Goal: Register for event/course

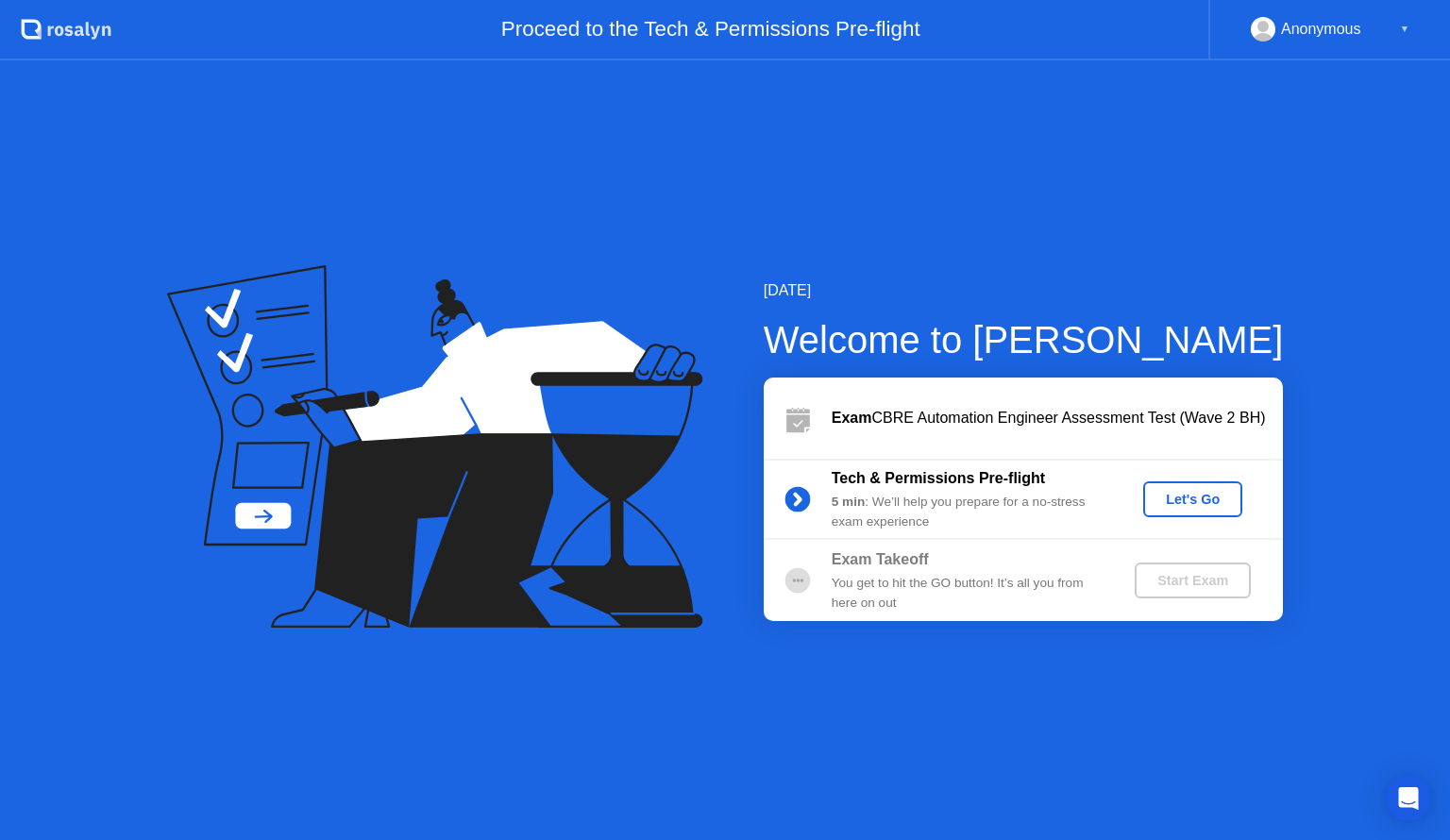
click at [1208, 494] on div "Let's Go" at bounding box center [1192, 498] width 84 height 15
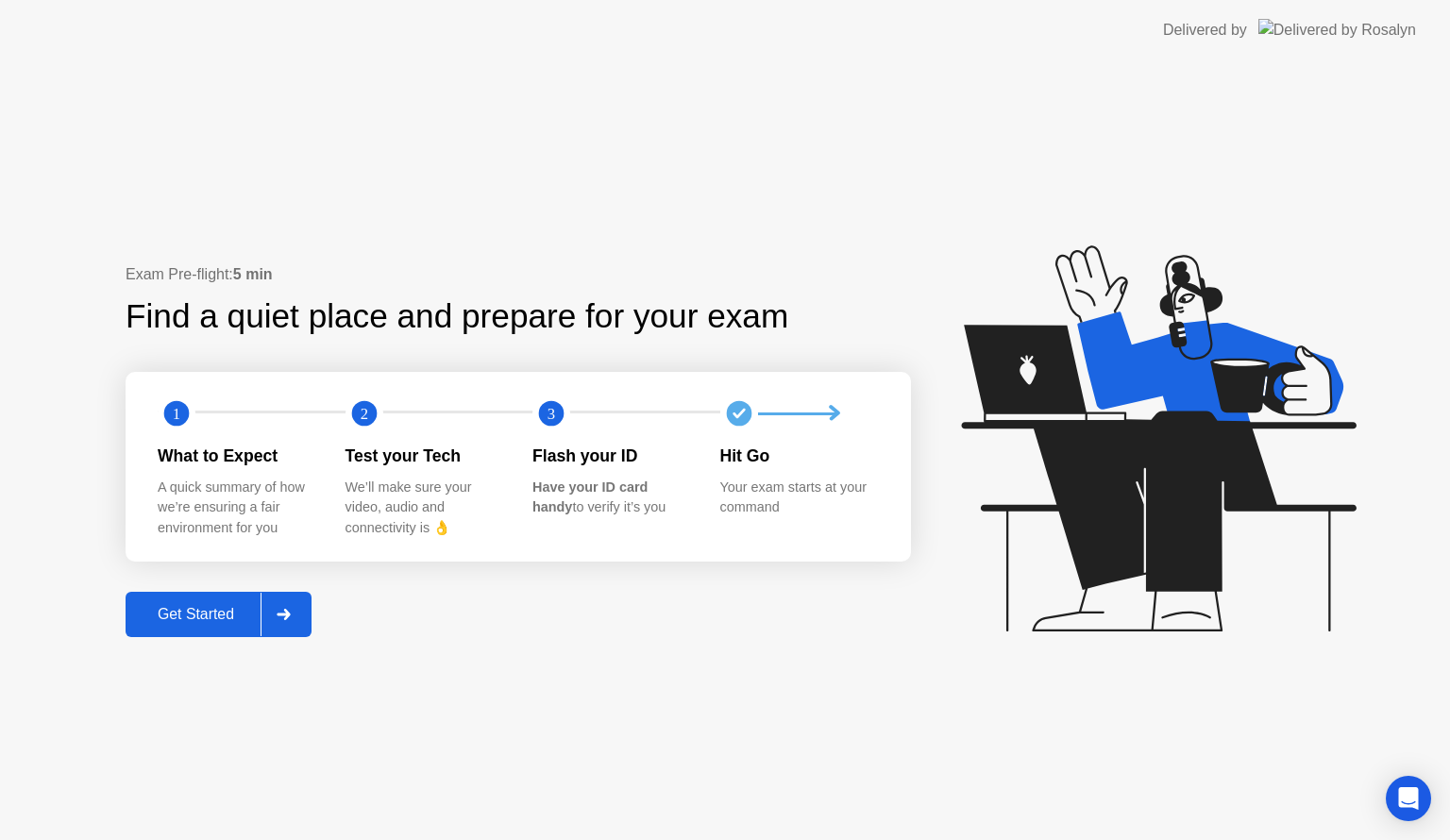
click at [156, 608] on div "Get Started" at bounding box center [196, 614] width 129 height 17
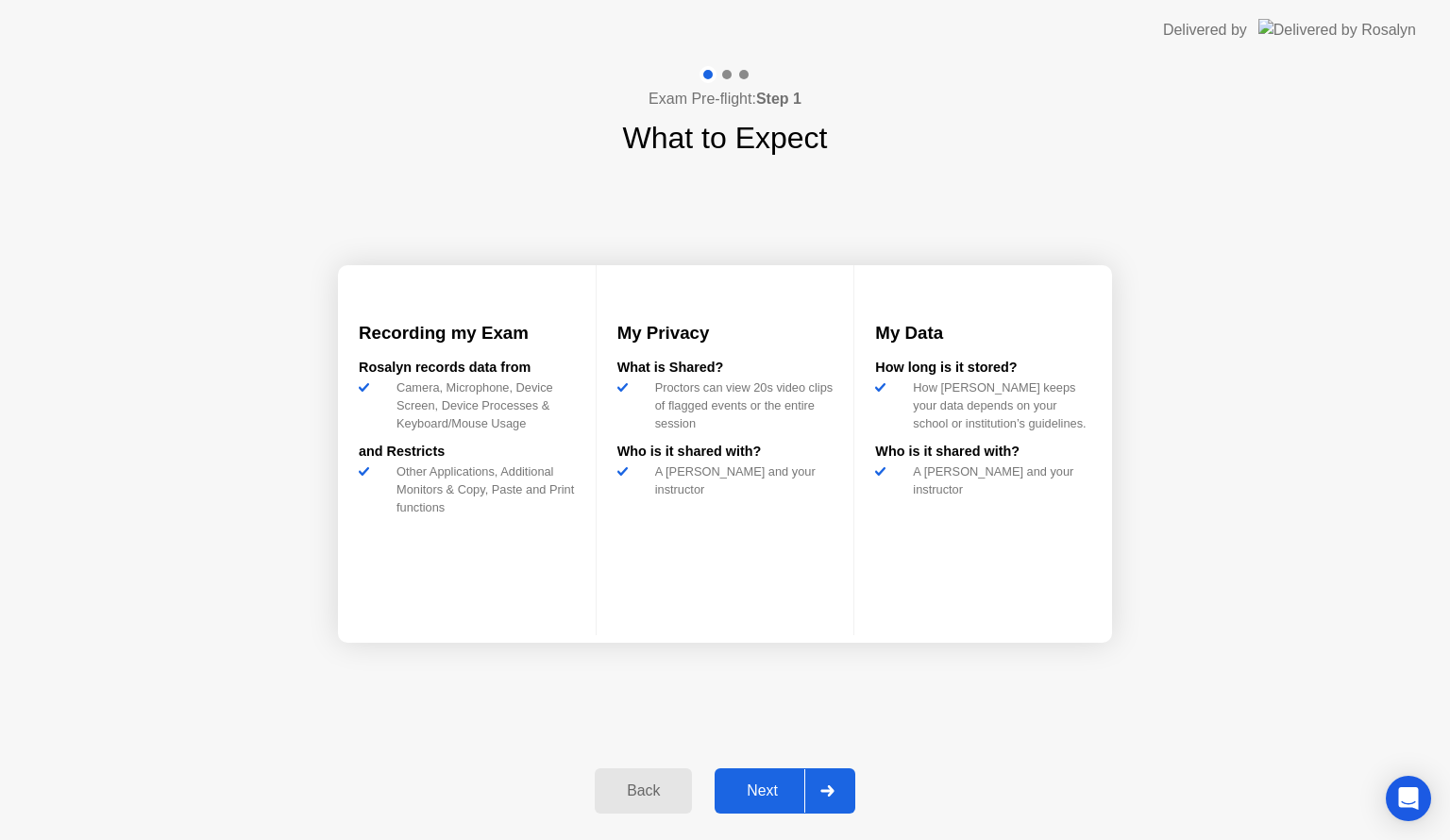
click at [740, 798] on div "Next" at bounding box center [762, 790] width 84 height 17
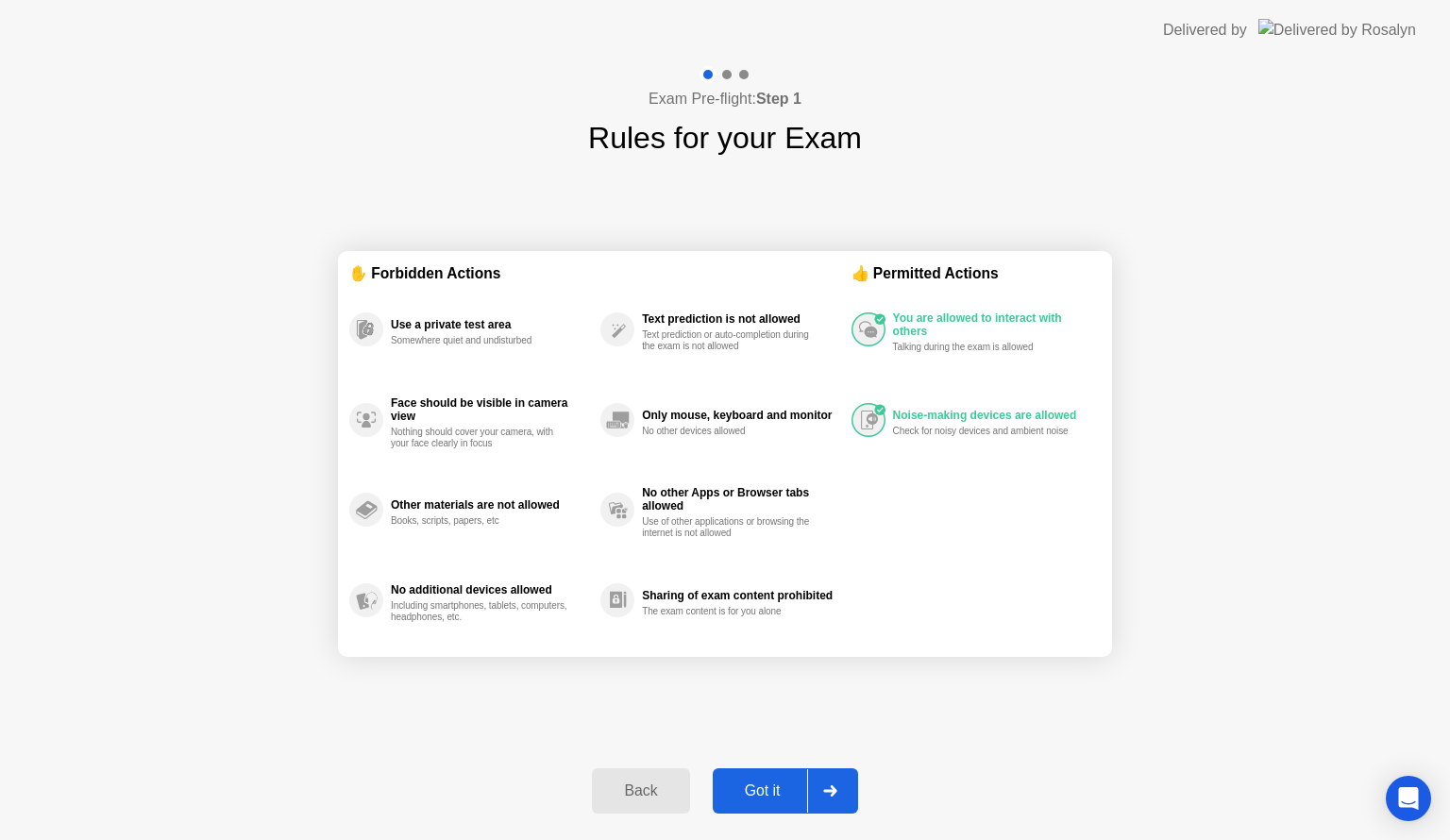
click at [740, 798] on div "Got it" at bounding box center [762, 790] width 88 height 17
select select "**********"
select select "*******"
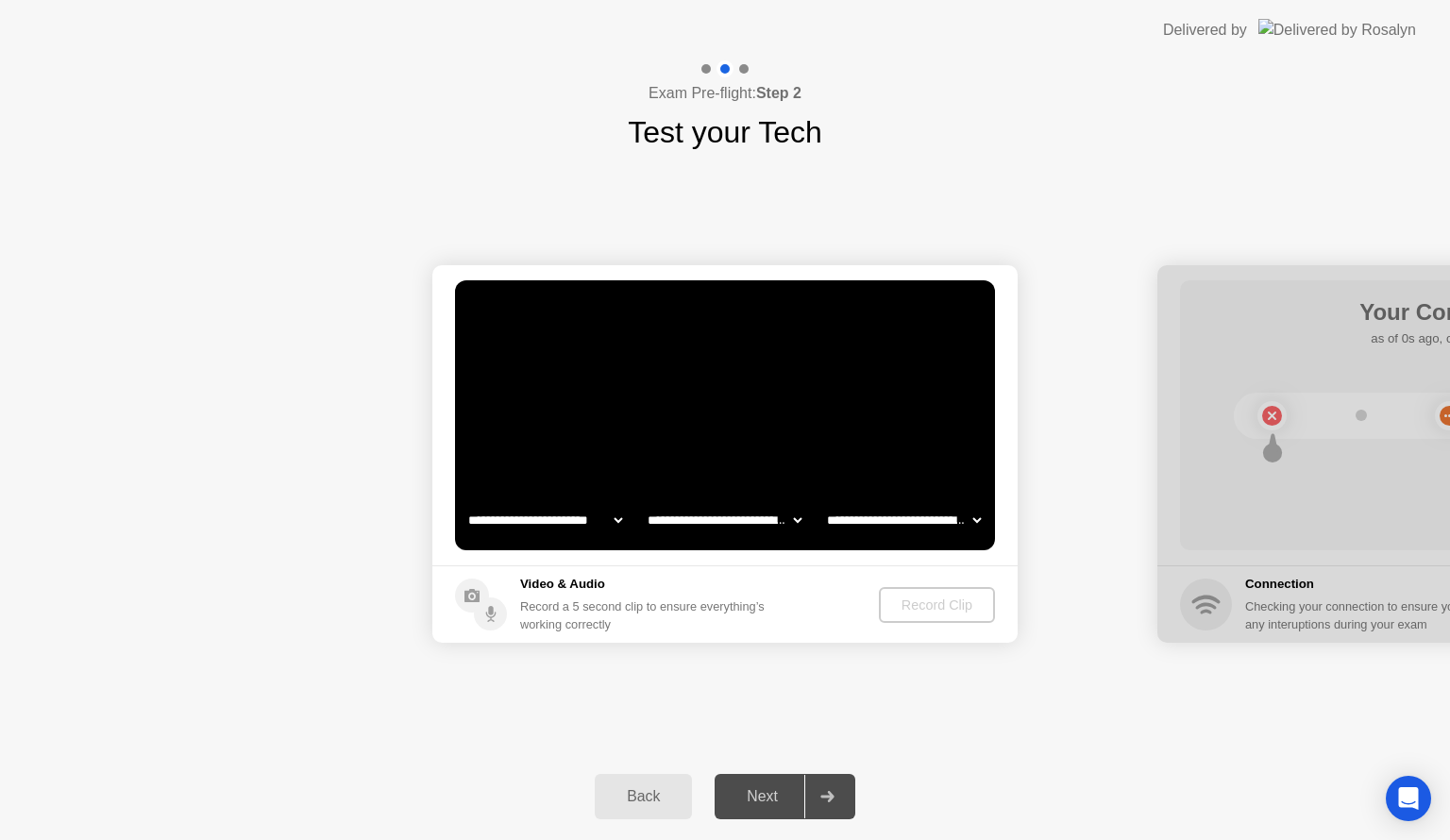
click at [740, 798] on div "Next" at bounding box center [762, 796] width 84 height 17
click at [915, 604] on div "Record Clip" at bounding box center [938, 605] width 101 height 15
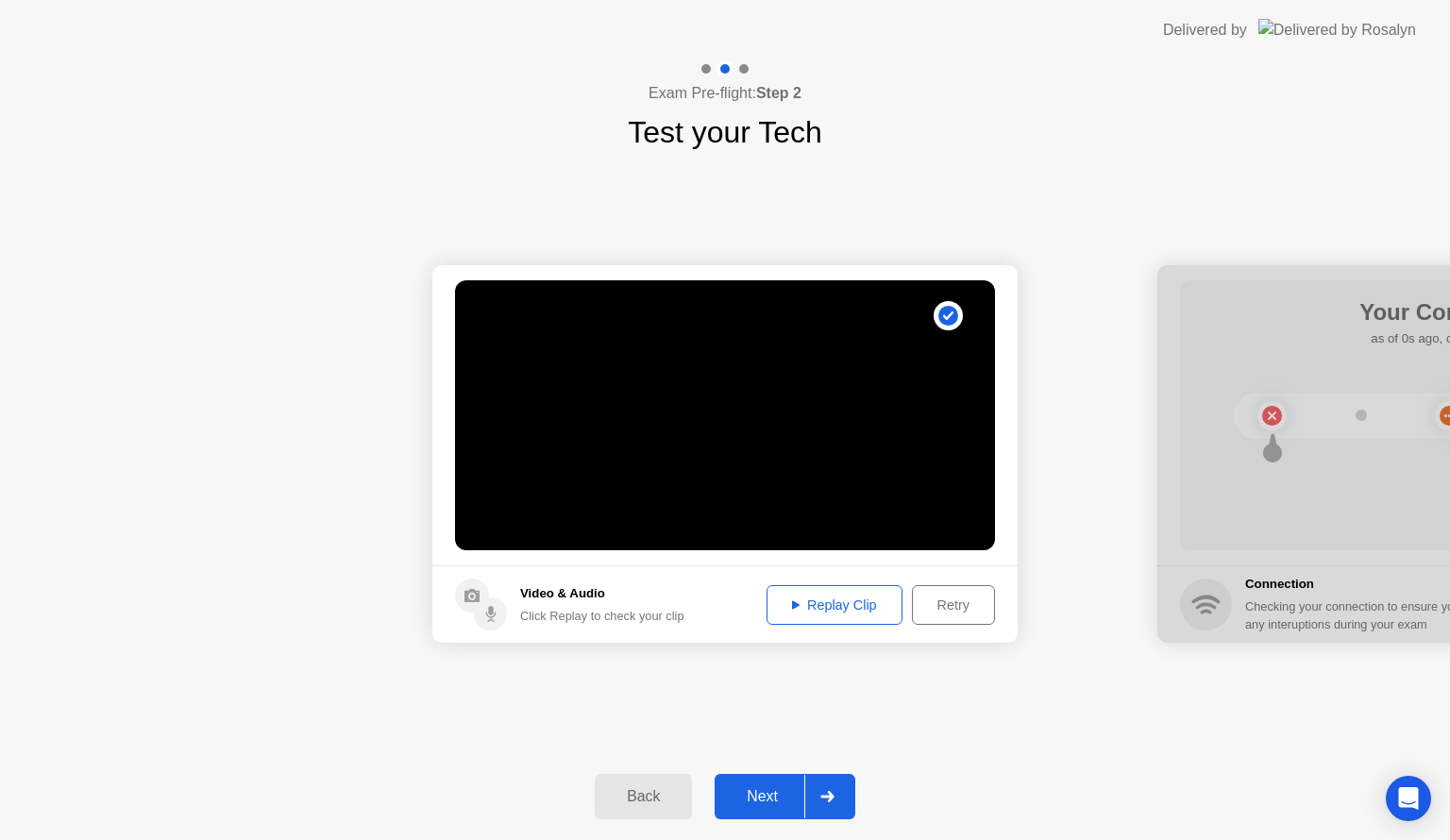
click at [759, 792] on div "Next" at bounding box center [762, 796] width 84 height 17
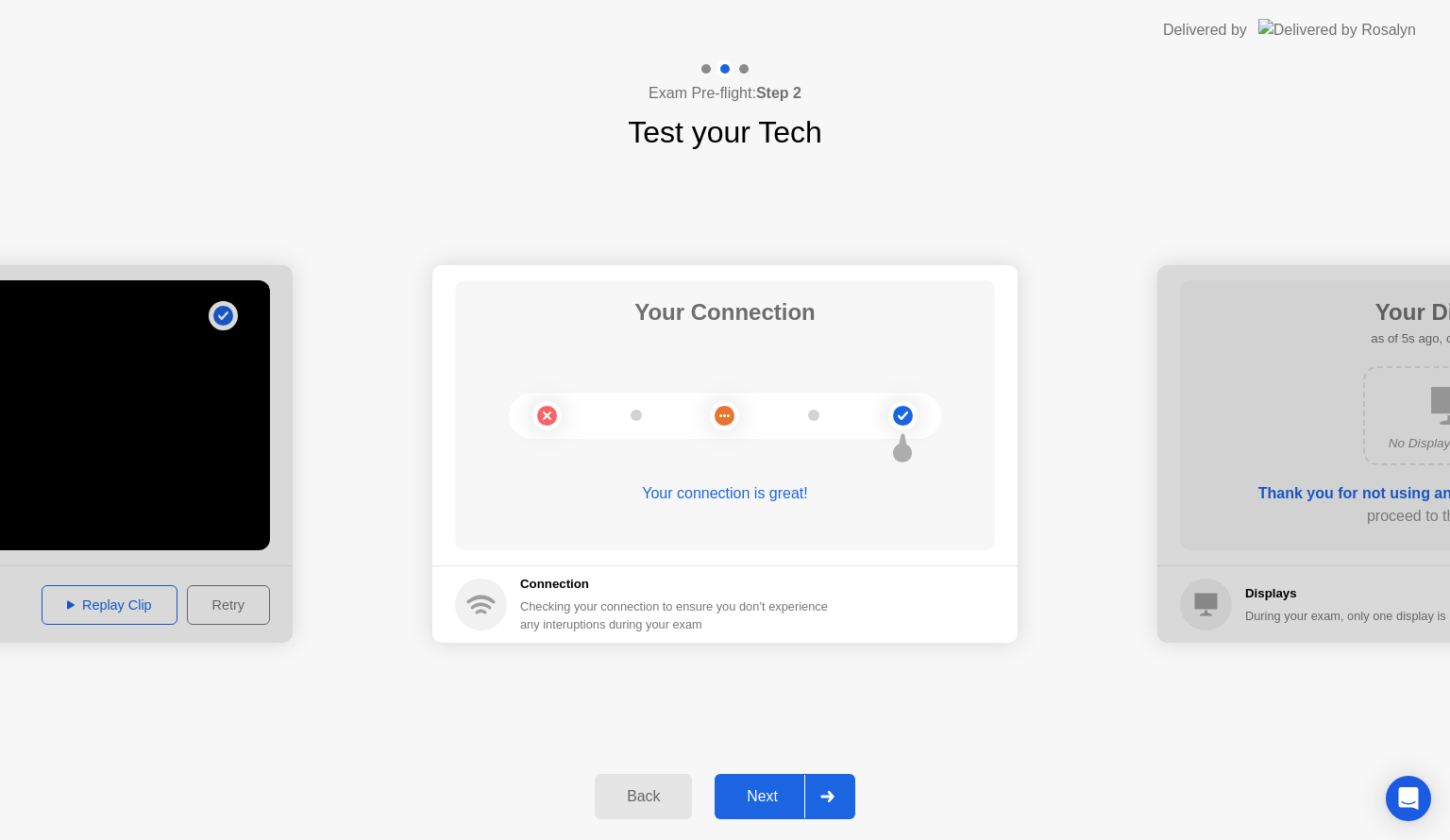
click at [759, 792] on div "Next" at bounding box center [762, 796] width 84 height 17
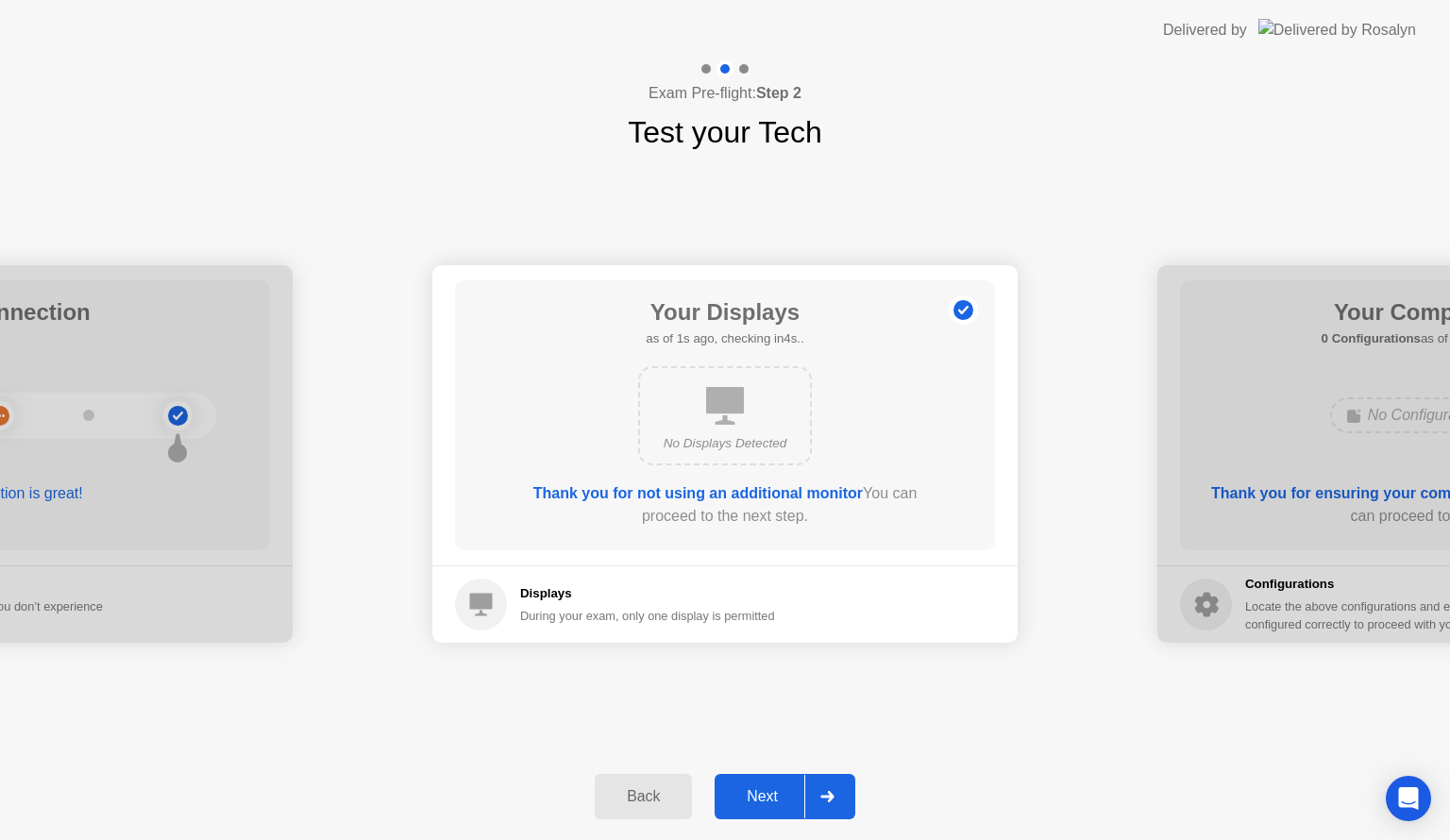
click at [759, 792] on div "Next" at bounding box center [762, 796] width 84 height 17
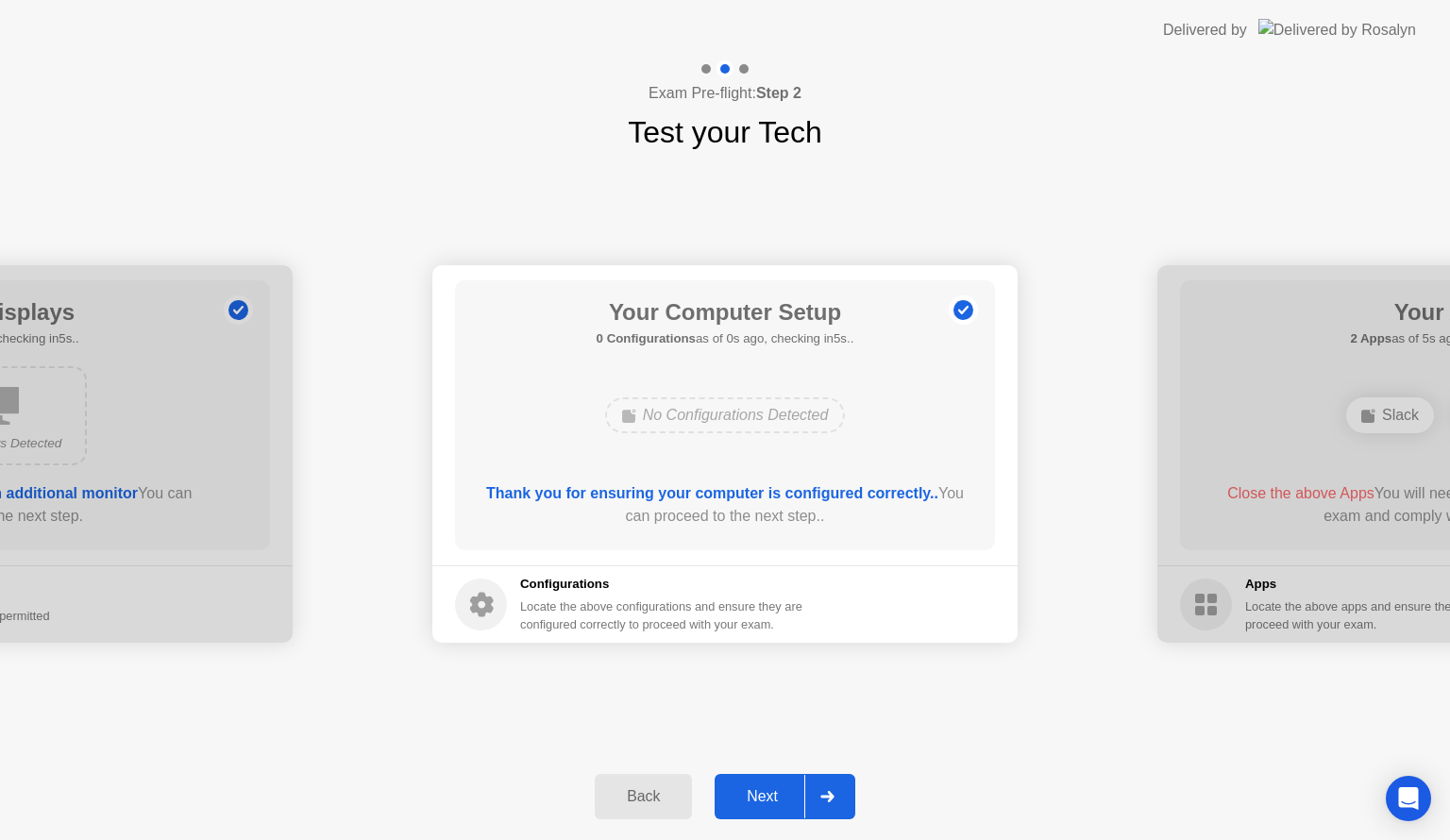
click at [759, 782] on button "Next" at bounding box center [785, 796] width 141 height 46
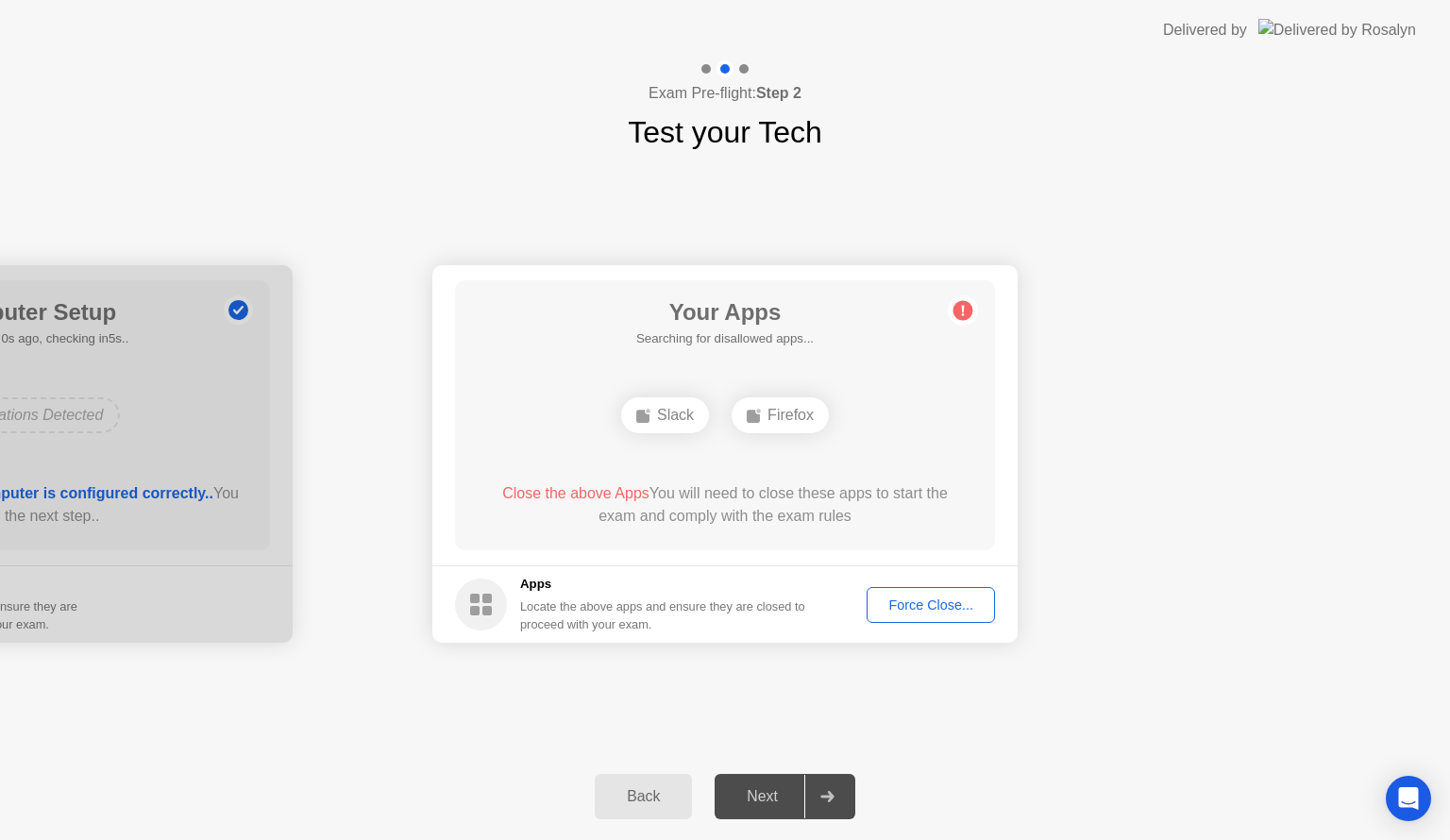
click at [898, 598] on div "Force Close..." at bounding box center [931, 605] width 115 height 15
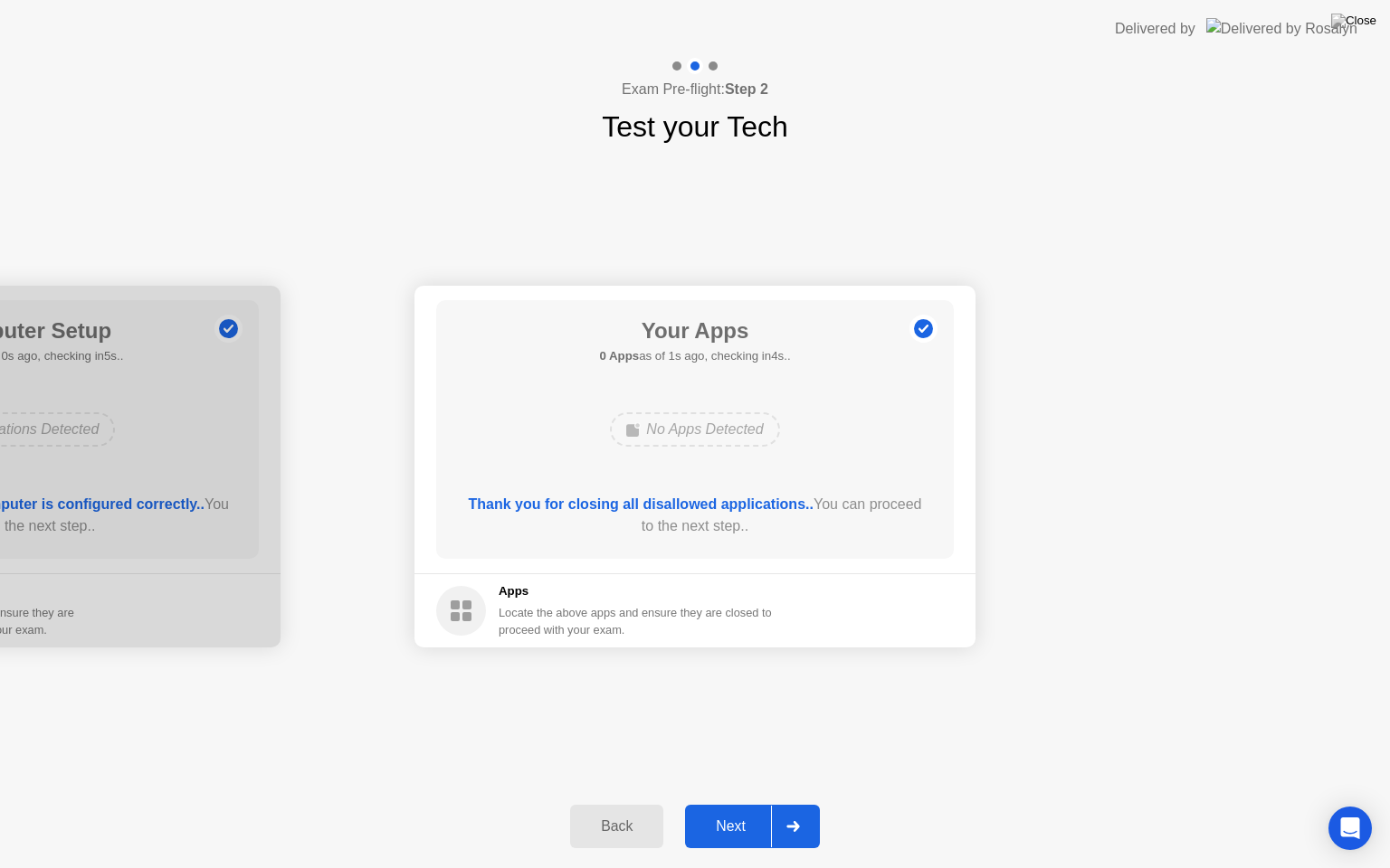
click at [748, 804] on div "Next" at bounding box center [730, 826] width 81 height 16
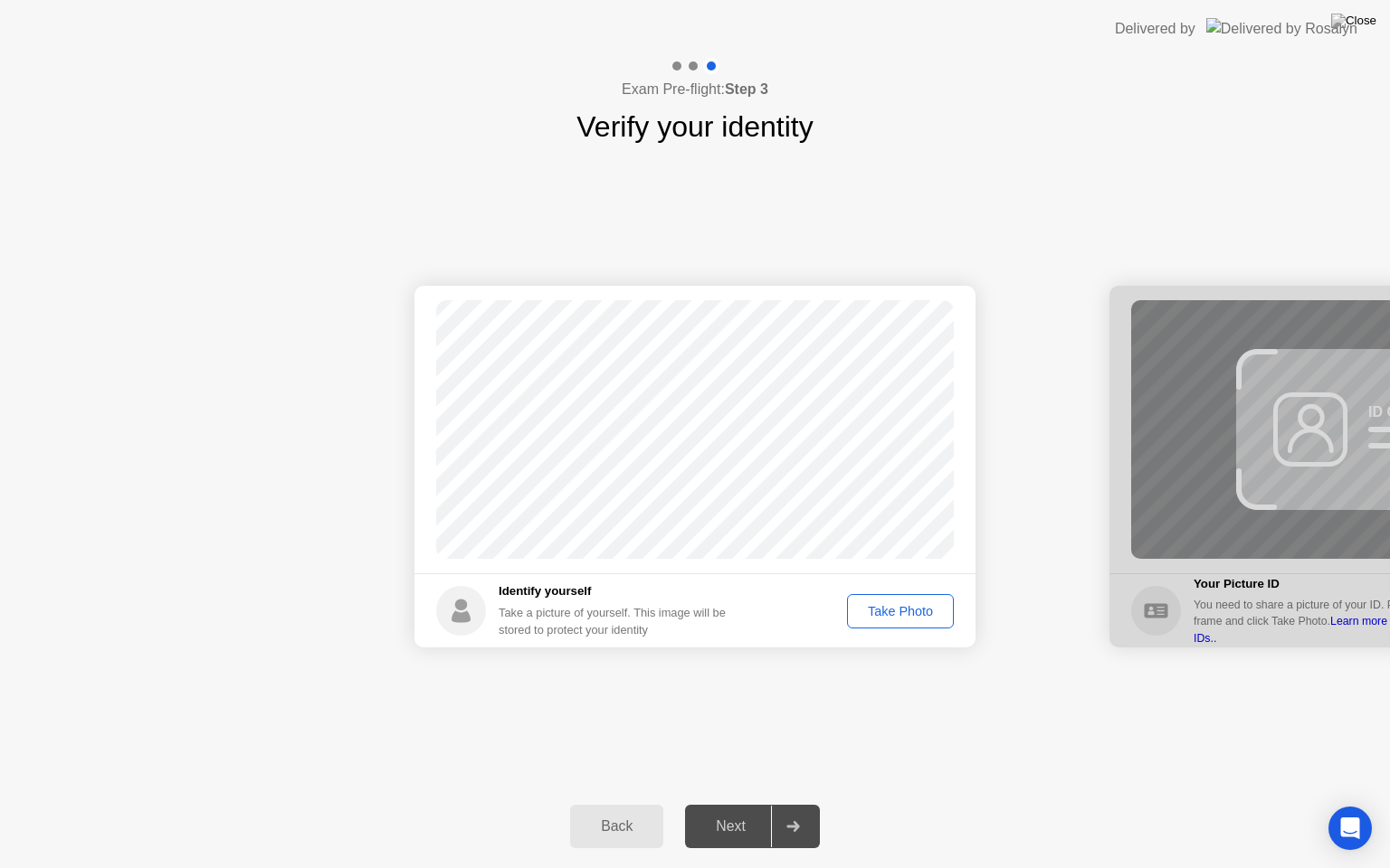
click at [868, 604] on div "Take Photo" at bounding box center [900, 611] width 94 height 14
click at [736, 804] on div "Next" at bounding box center [730, 826] width 81 height 16
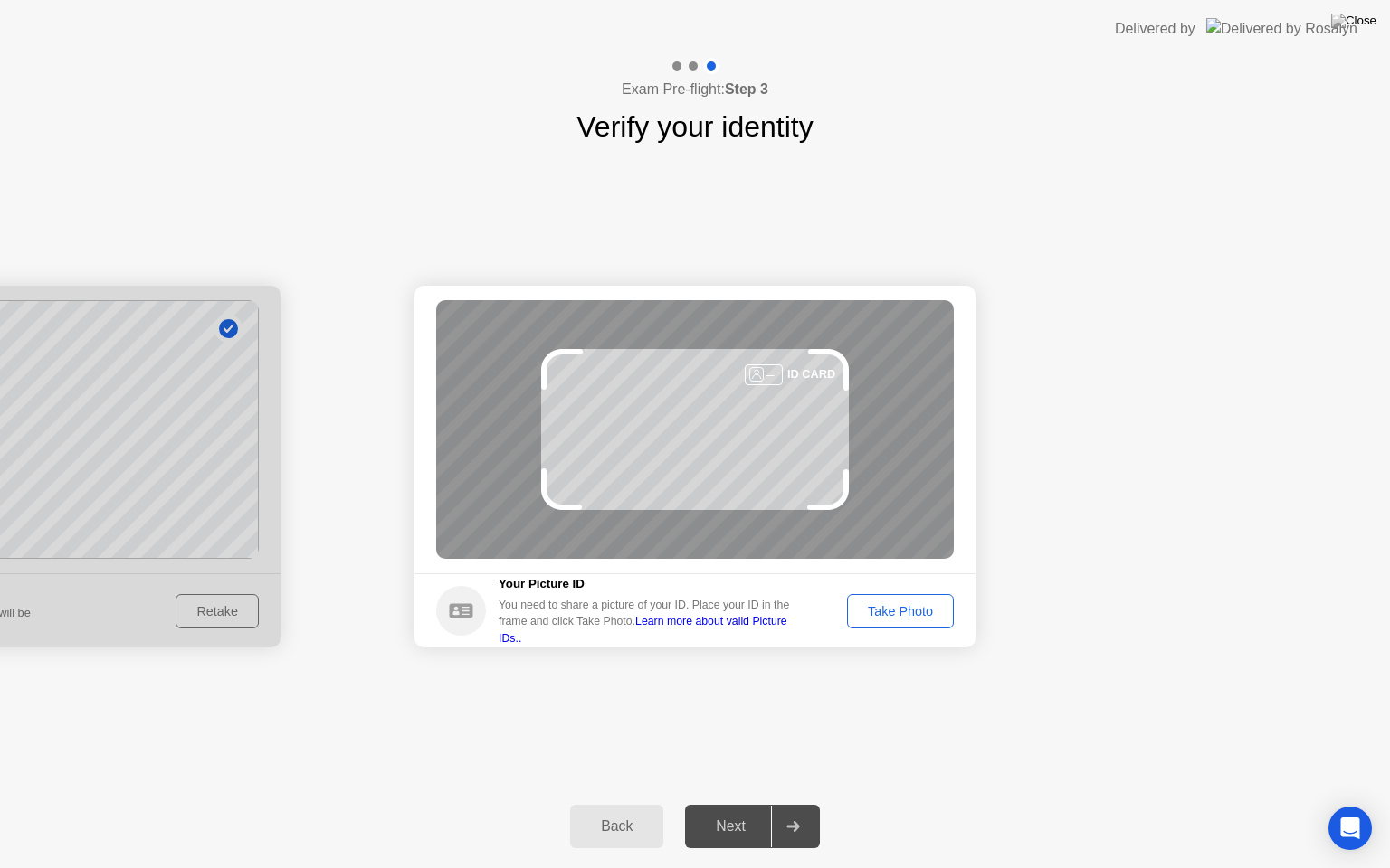
click at [897, 604] on div "Take Photo" at bounding box center [900, 611] width 94 height 14
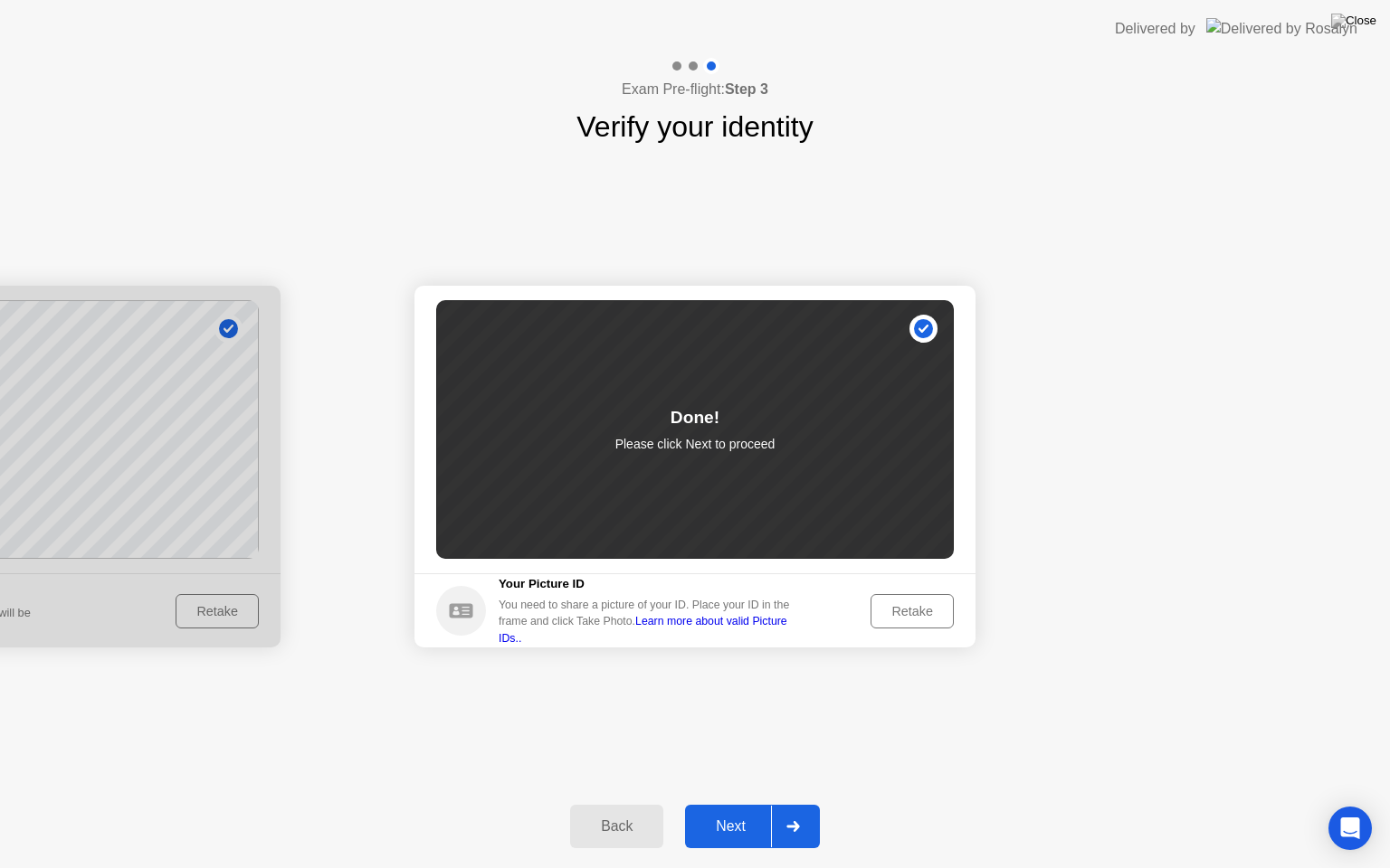
click at [732, 804] on div "Next" at bounding box center [730, 826] width 81 height 16
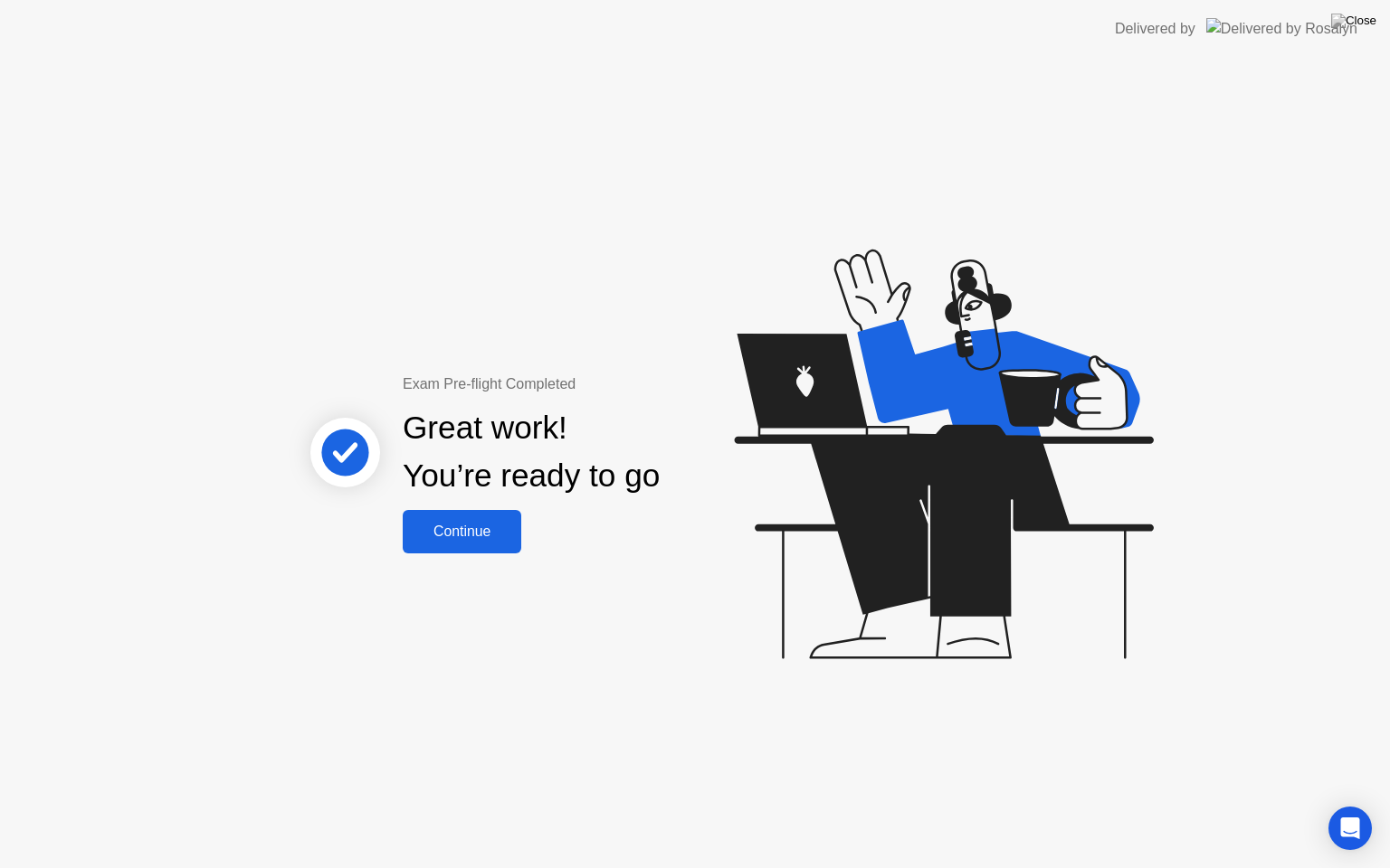
click at [501, 547] on button "Continue" at bounding box center [462, 532] width 118 height 44
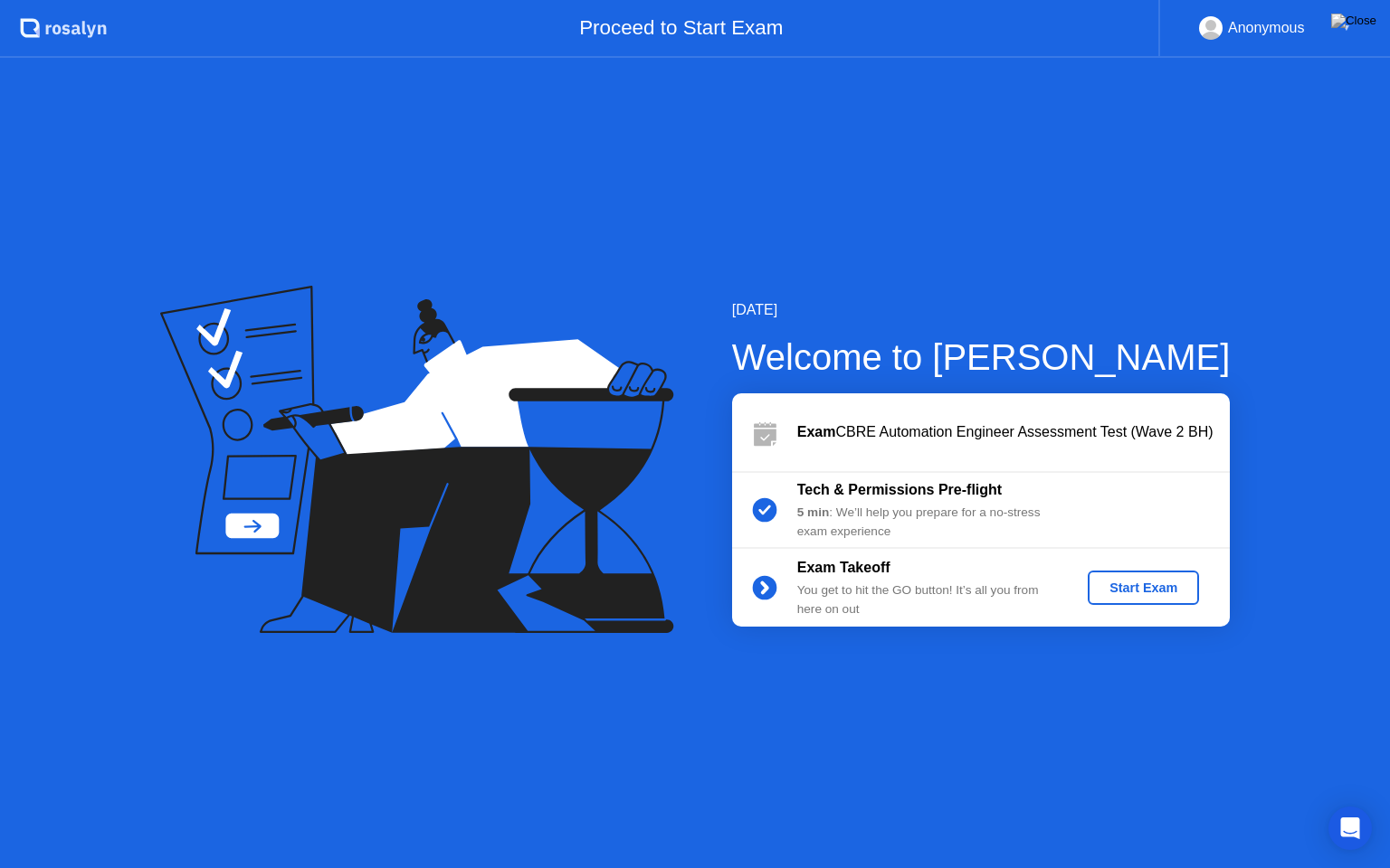
click at [1110, 586] on div "Start Exam" at bounding box center [1143, 587] width 97 height 14
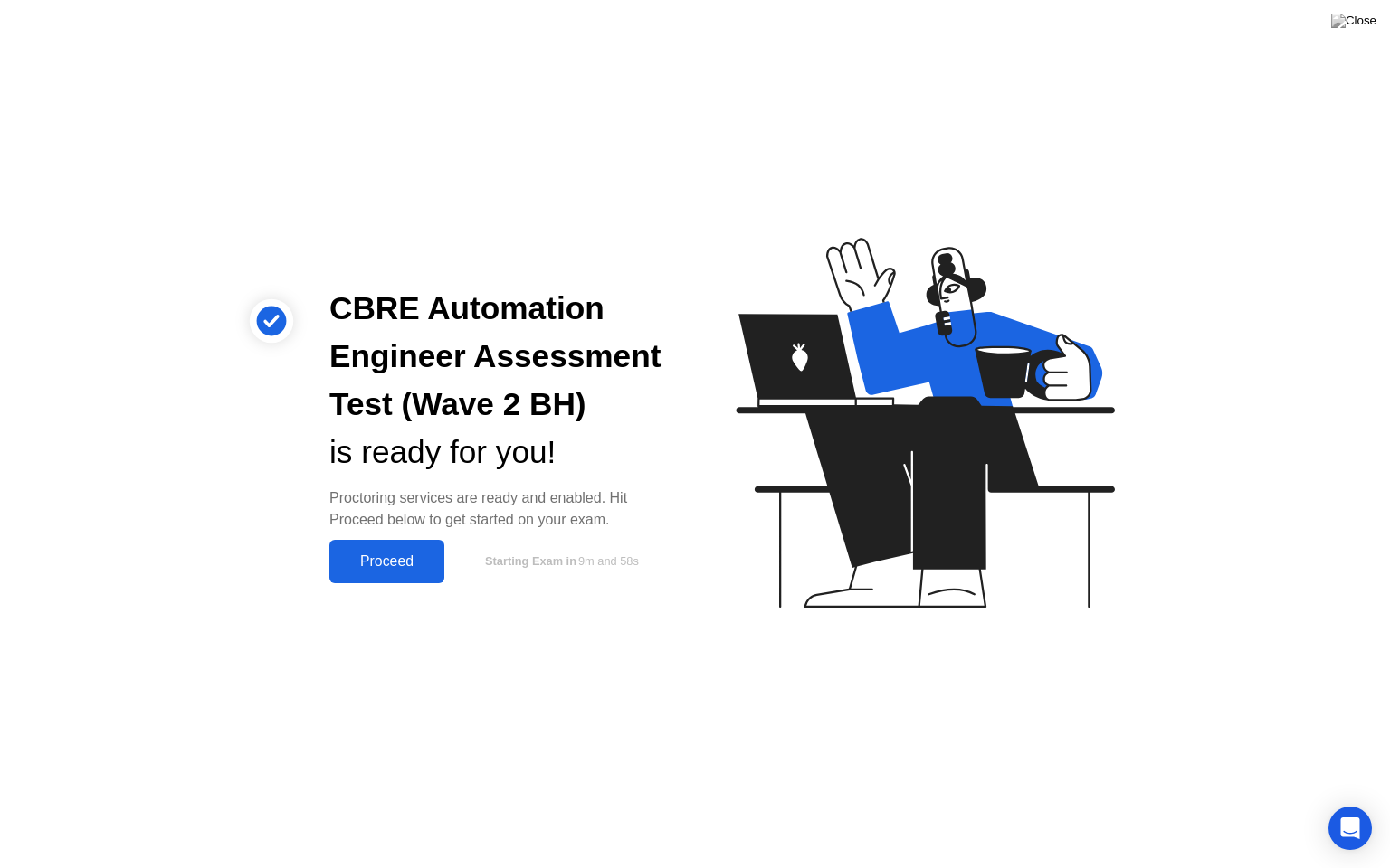
click at [408, 564] on div "Proceed" at bounding box center [387, 562] width 104 height 16
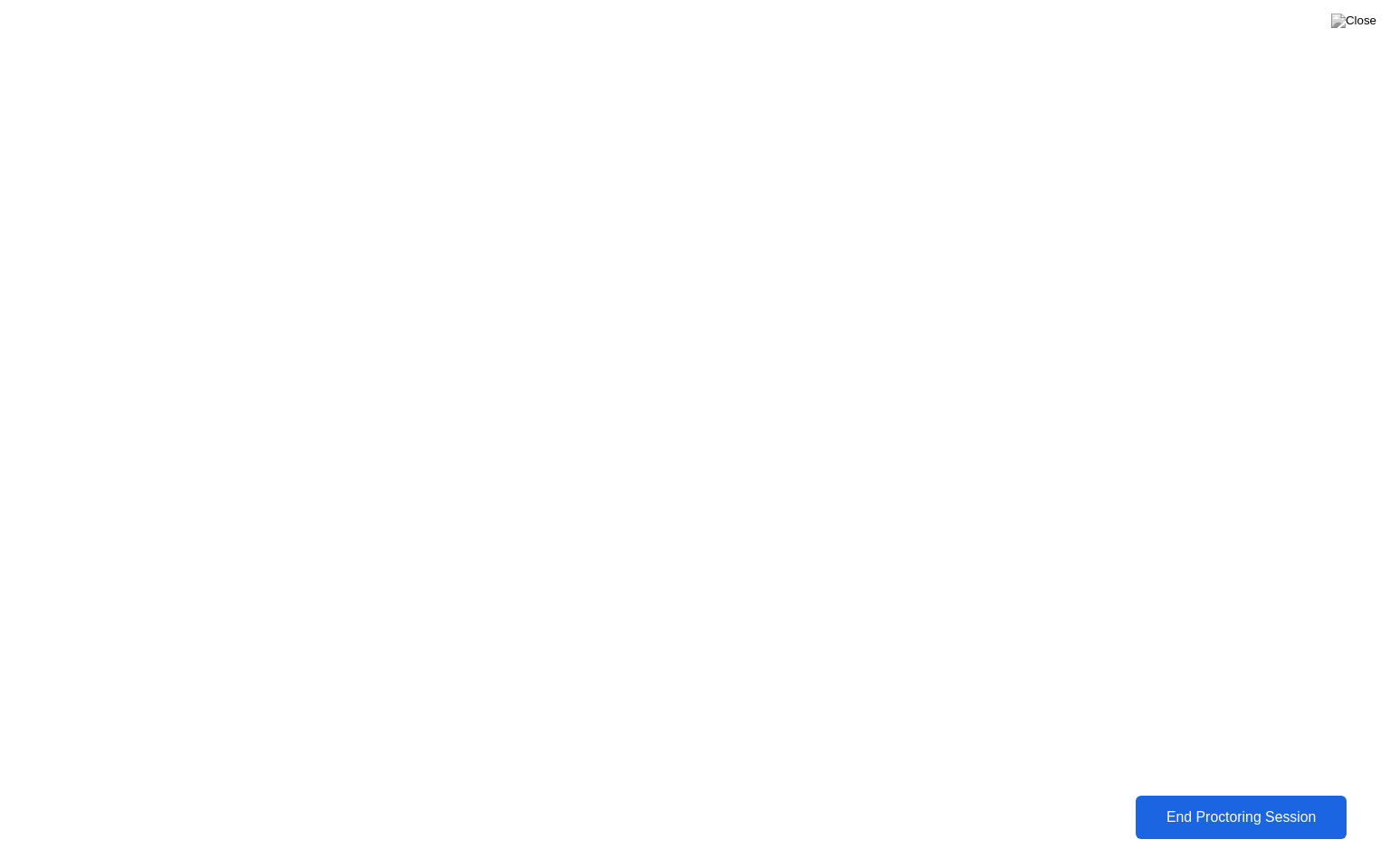
click at [1194, 804] on div "End Proctoring Session" at bounding box center [1241, 818] width 200 height 16
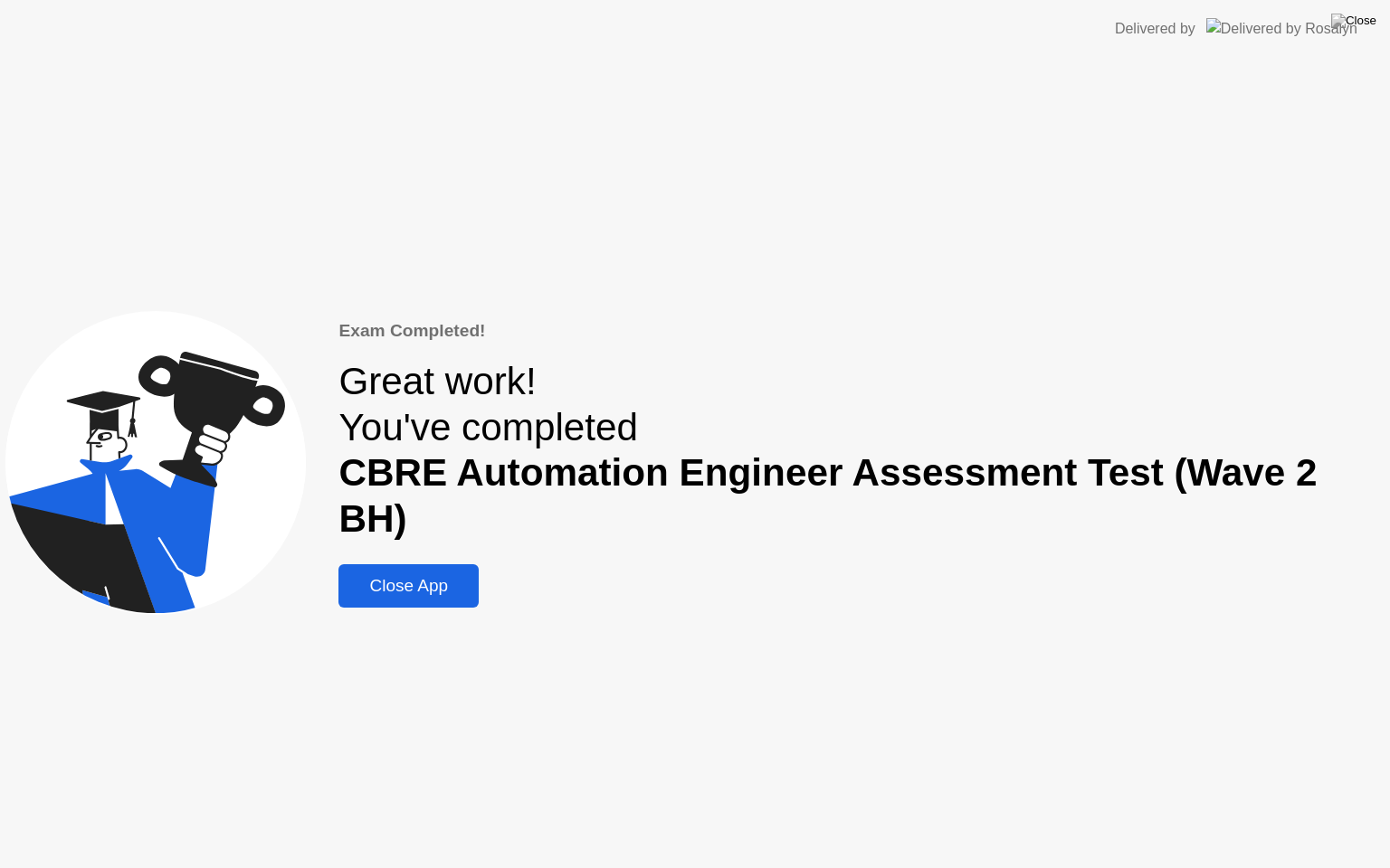
click at [447, 576] on div "Close App" at bounding box center [408, 585] width 129 height 20
